Goal: Information Seeking & Learning: Learn about a topic

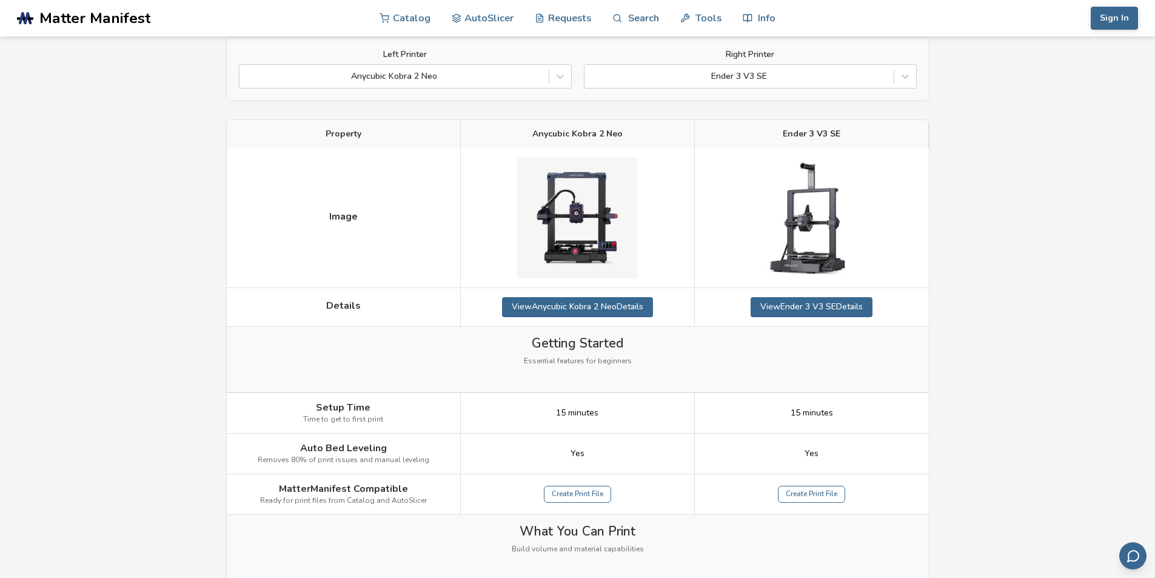
scroll to position [121, 0]
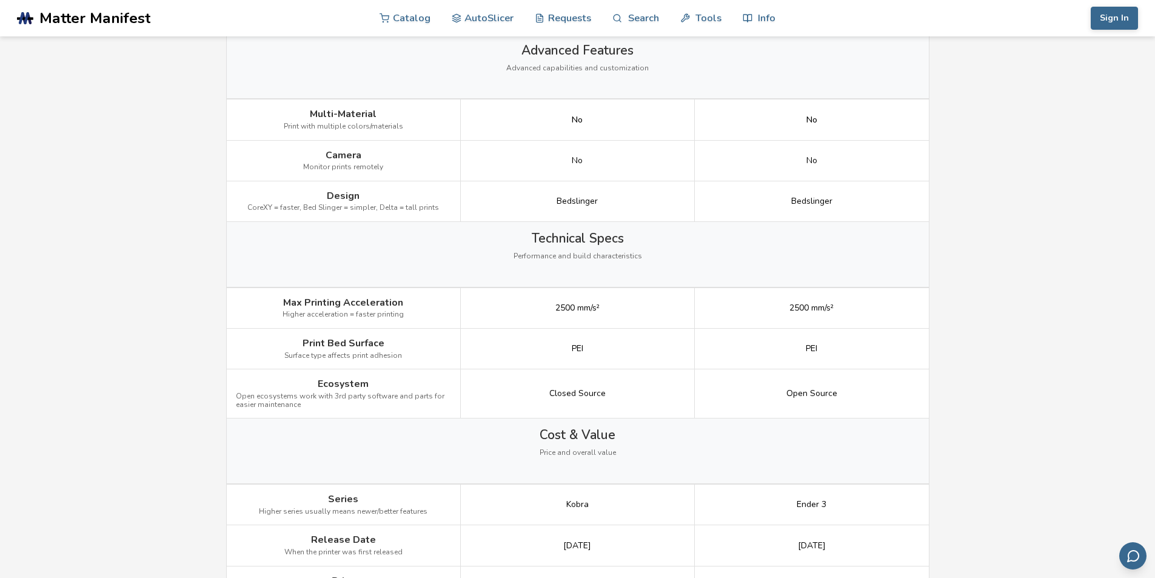
scroll to position [1394, 0]
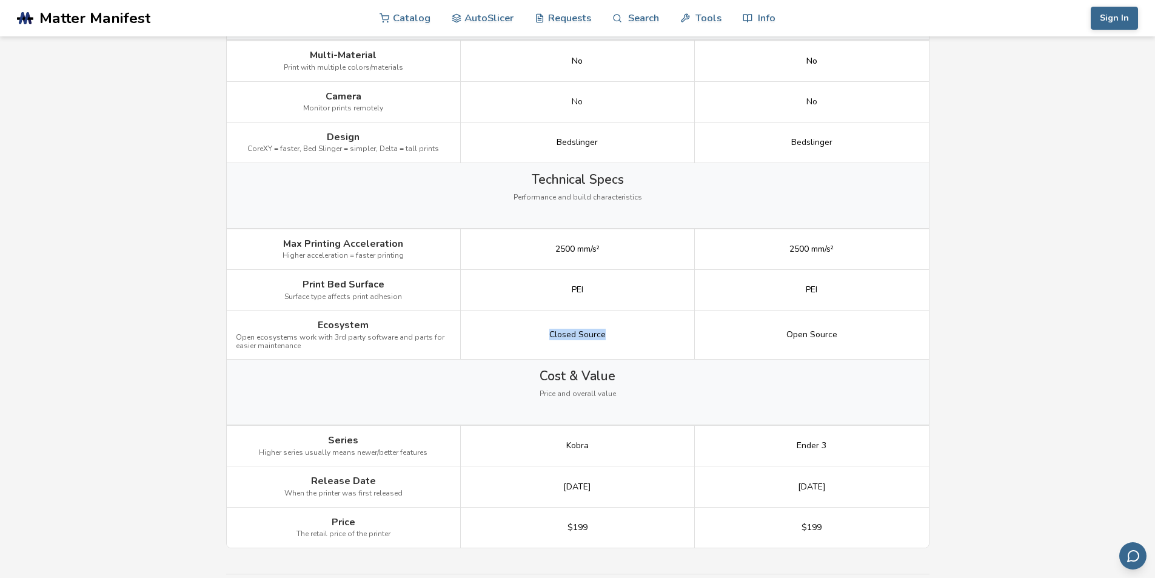
drag, startPoint x: 609, startPoint y: 335, endPoint x: 532, endPoint y: 328, distance: 76.7
click at [532, 328] on div "Closed Source" at bounding box center [578, 334] width 234 height 49
click at [623, 337] on div "Closed Source" at bounding box center [578, 334] width 234 height 49
drag, startPoint x: 614, startPoint y: 337, endPoint x: 527, endPoint y: 327, distance: 87.2
click at [527, 327] on div "Closed Source" at bounding box center [578, 334] width 234 height 49
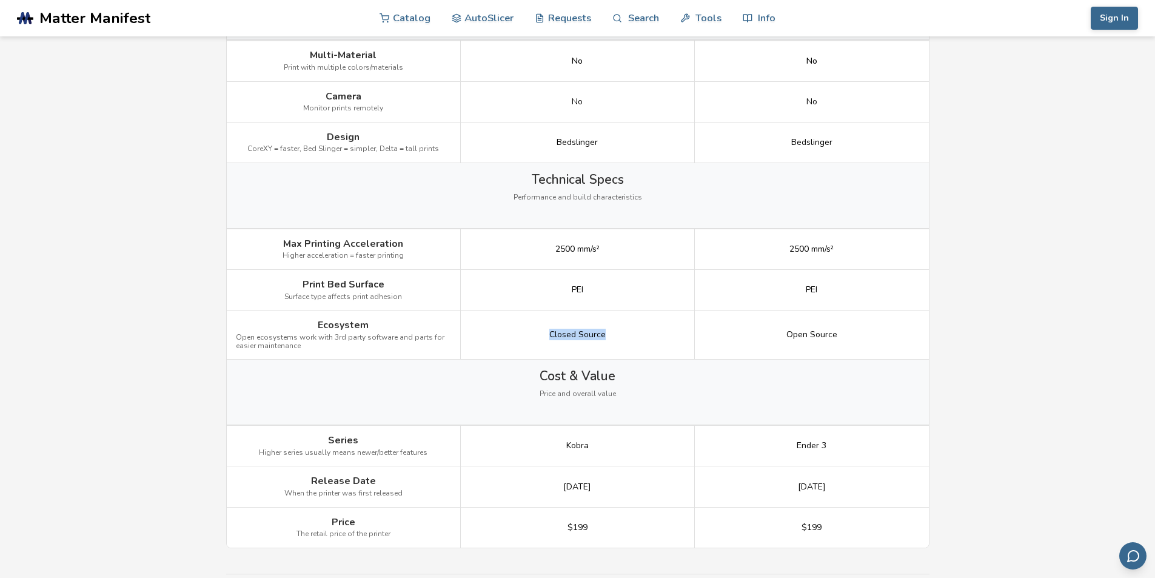
click at [608, 336] on div "Closed Source" at bounding box center [578, 334] width 234 height 49
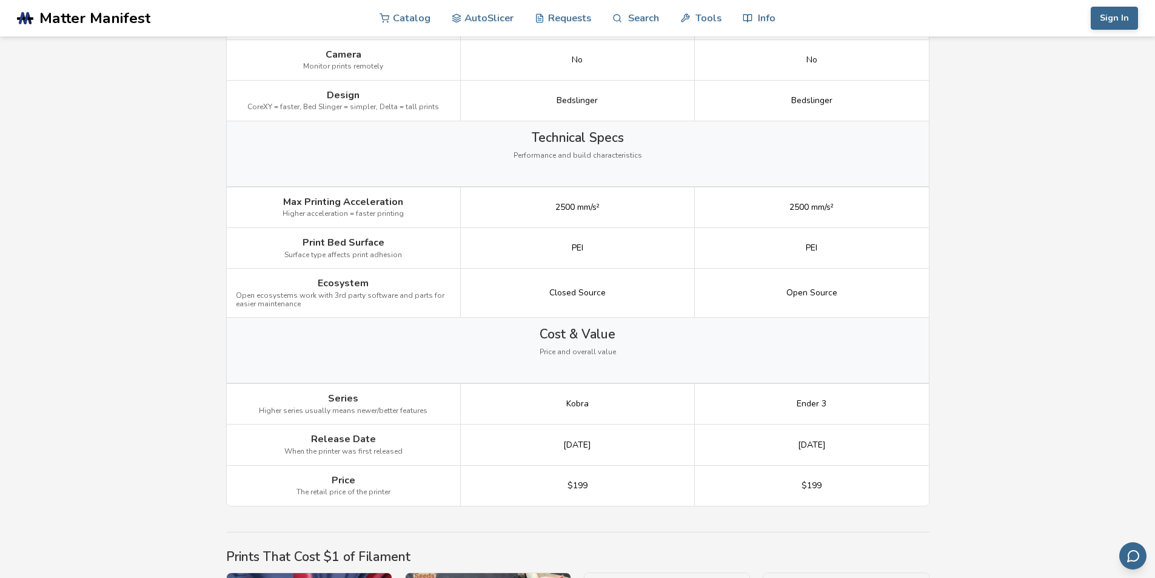
scroll to position [1455, 0]
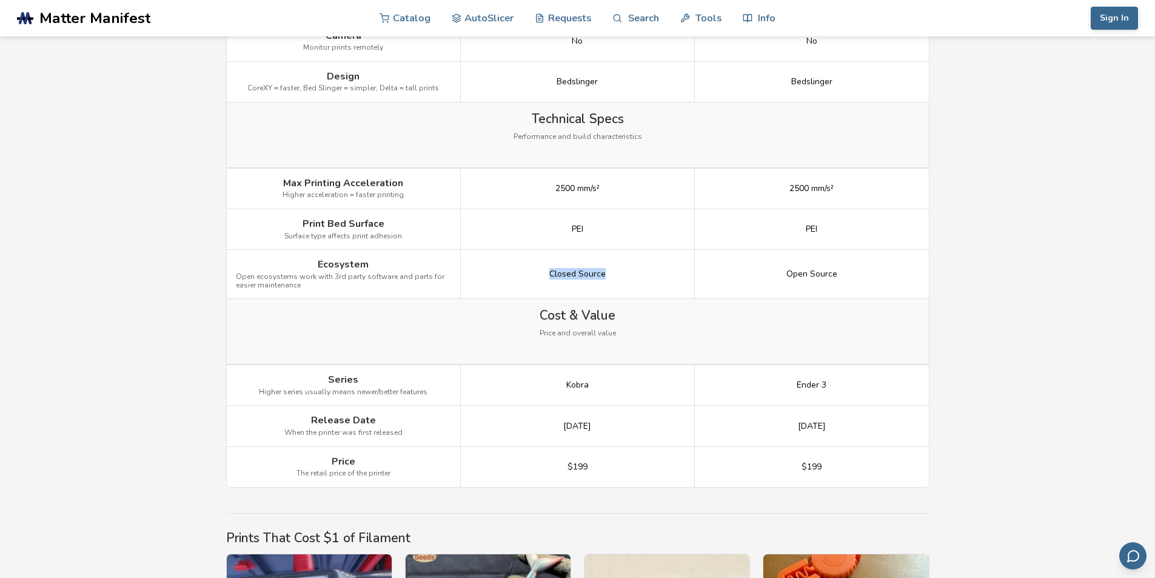
drag, startPoint x: 612, startPoint y: 273, endPoint x: 532, endPoint y: 264, distance: 81.1
click at [532, 264] on div "Closed Source" at bounding box center [578, 274] width 234 height 49
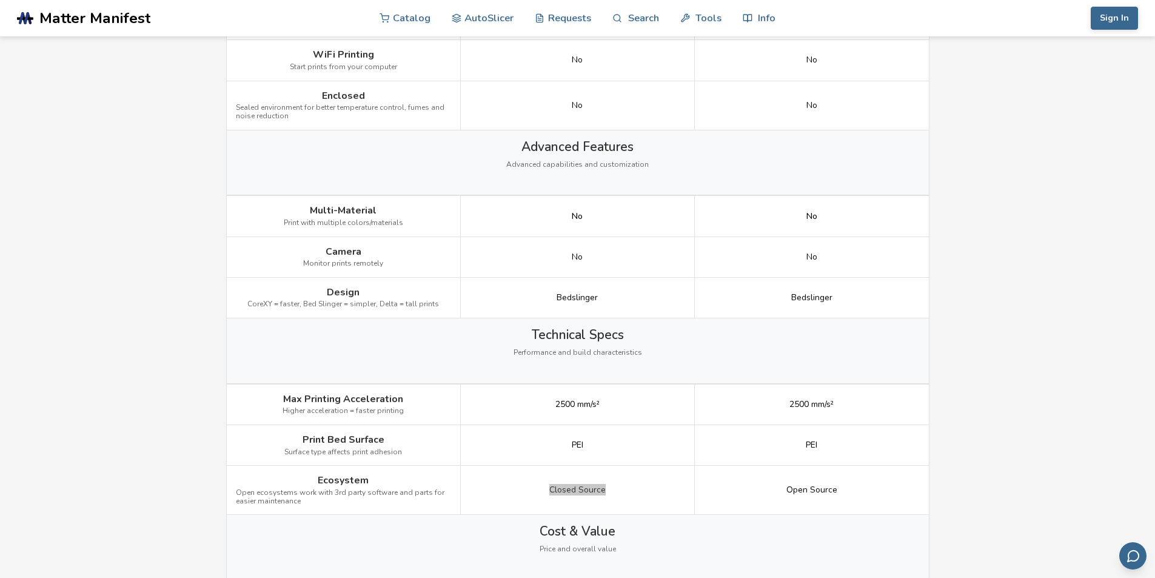
scroll to position [1353, 0]
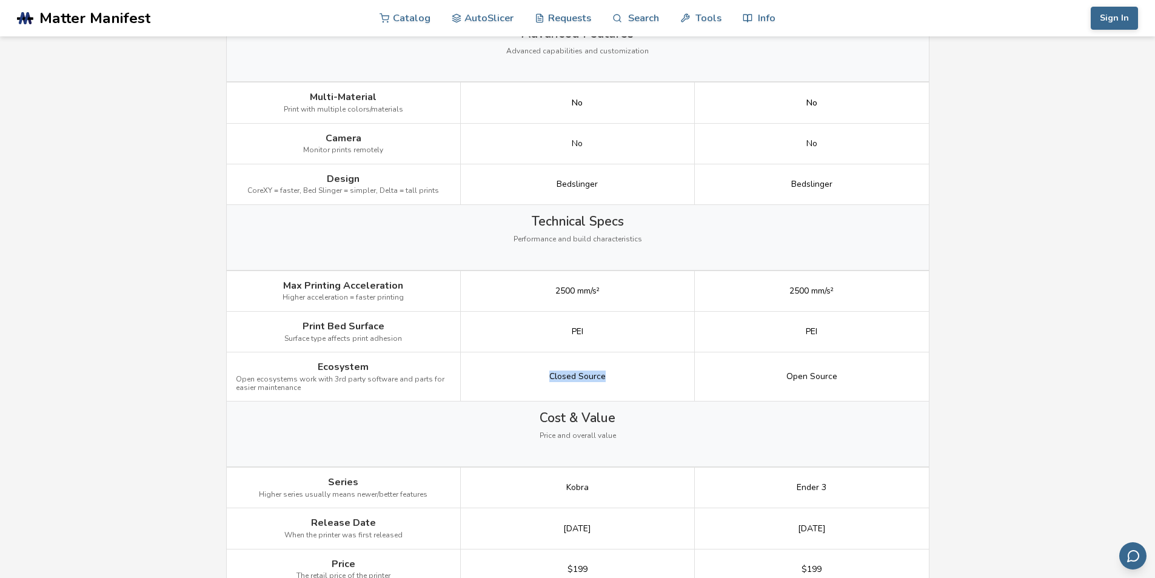
click at [611, 388] on div "Closed Source" at bounding box center [578, 376] width 234 height 49
click at [610, 378] on div "Closed Source" at bounding box center [578, 376] width 234 height 49
drag, startPoint x: 548, startPoint y: 376, endPoint x: 615, endPoint y: 376, distance: 67.3
click at [615, 376] on div "Closed Source" at bounding box center [578, 376] width 234 height 49
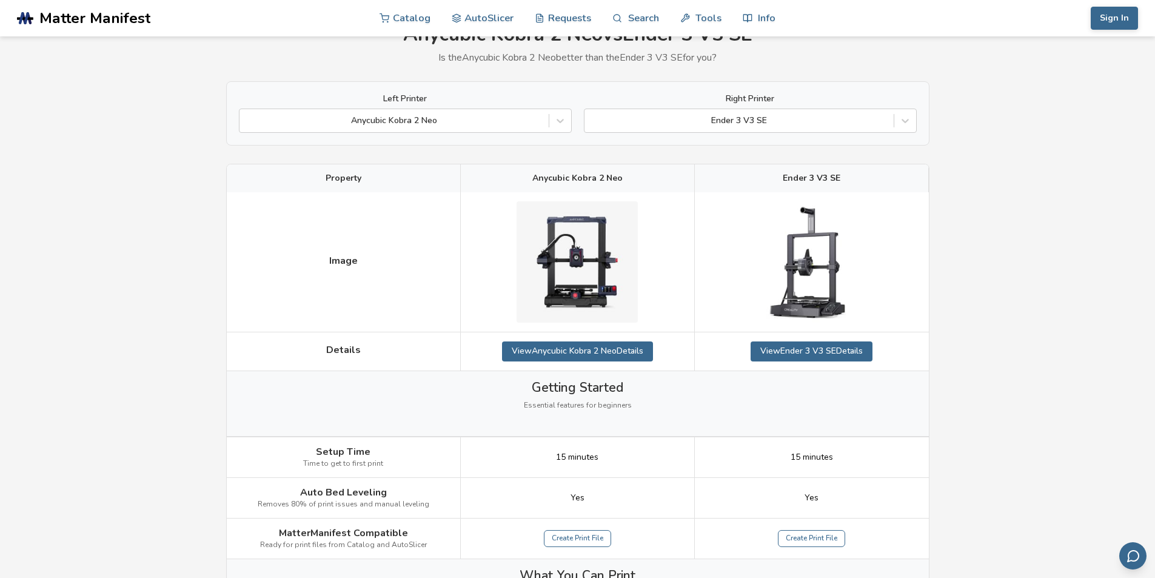
scroll to position [79, 0]
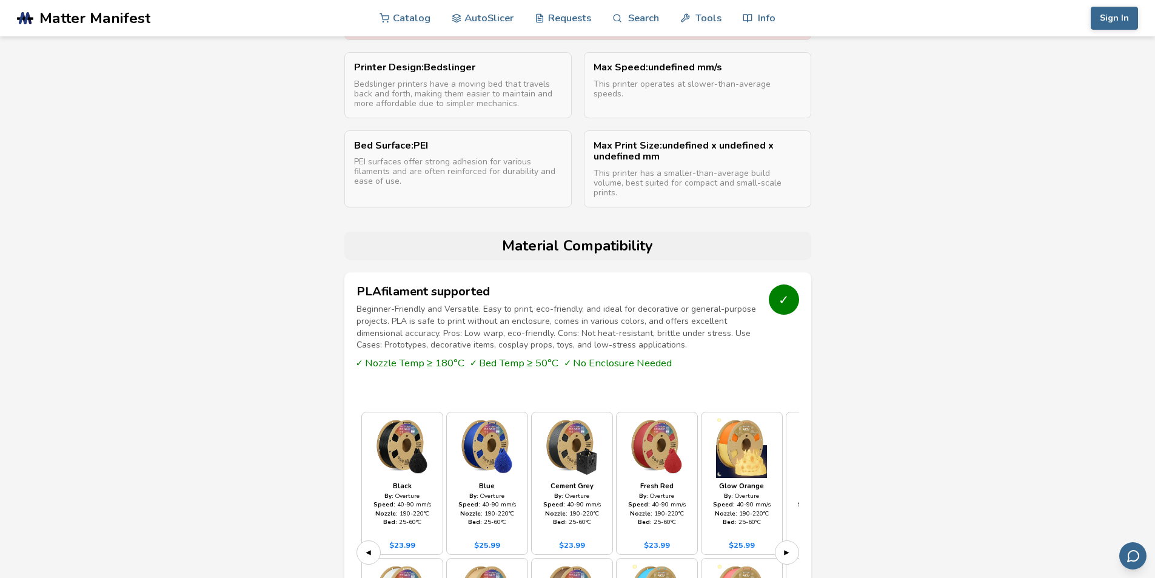
scroll to position [970, 0]
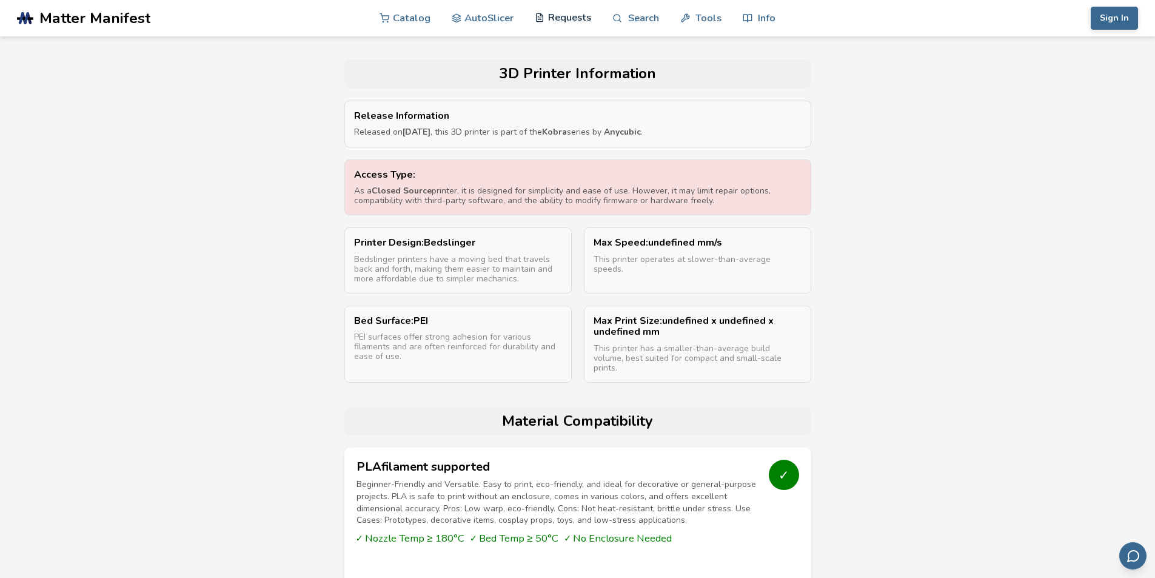
scroll to position [667, 0]
